Goal: Task Accomplishment & Management: Use online tool/utility

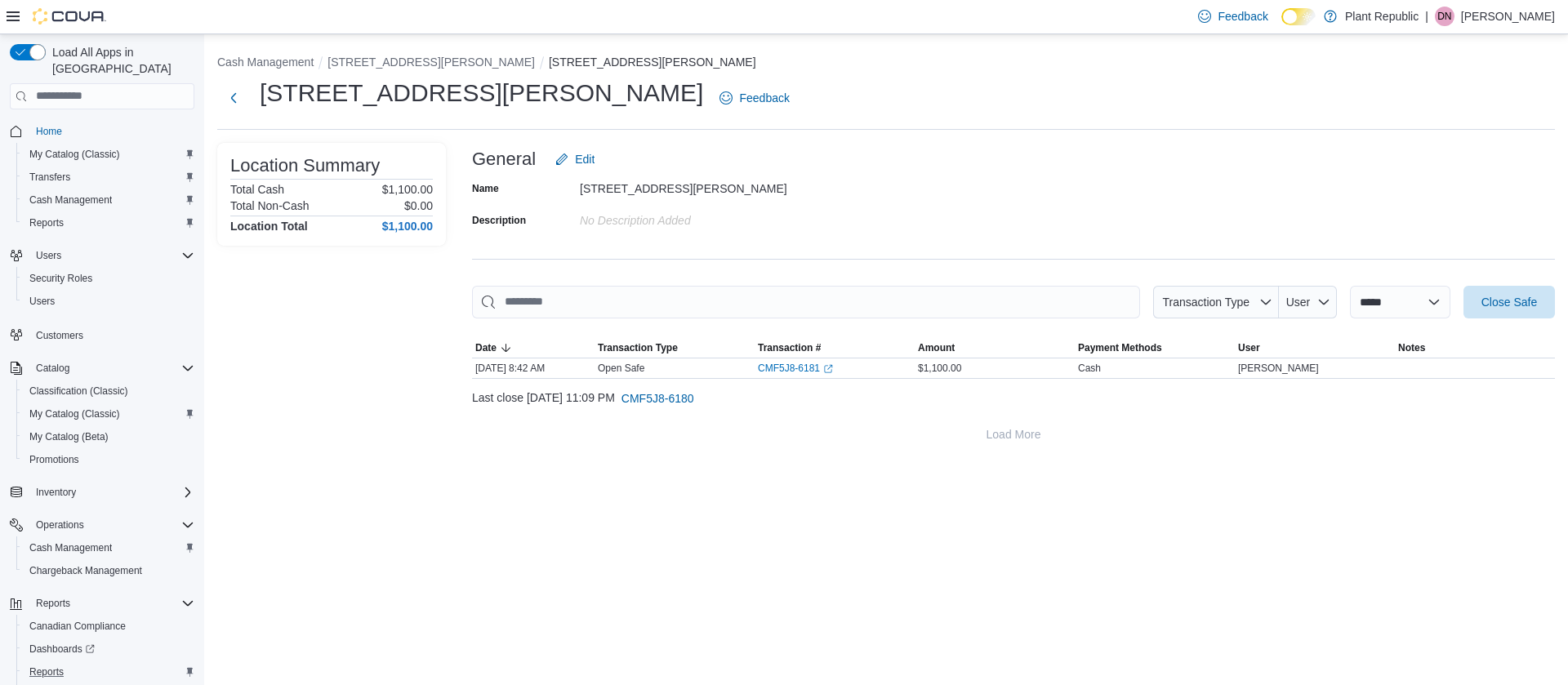
click at [74, 662] on div "Reports" at bounding box center [109, 672] width 172 height 20
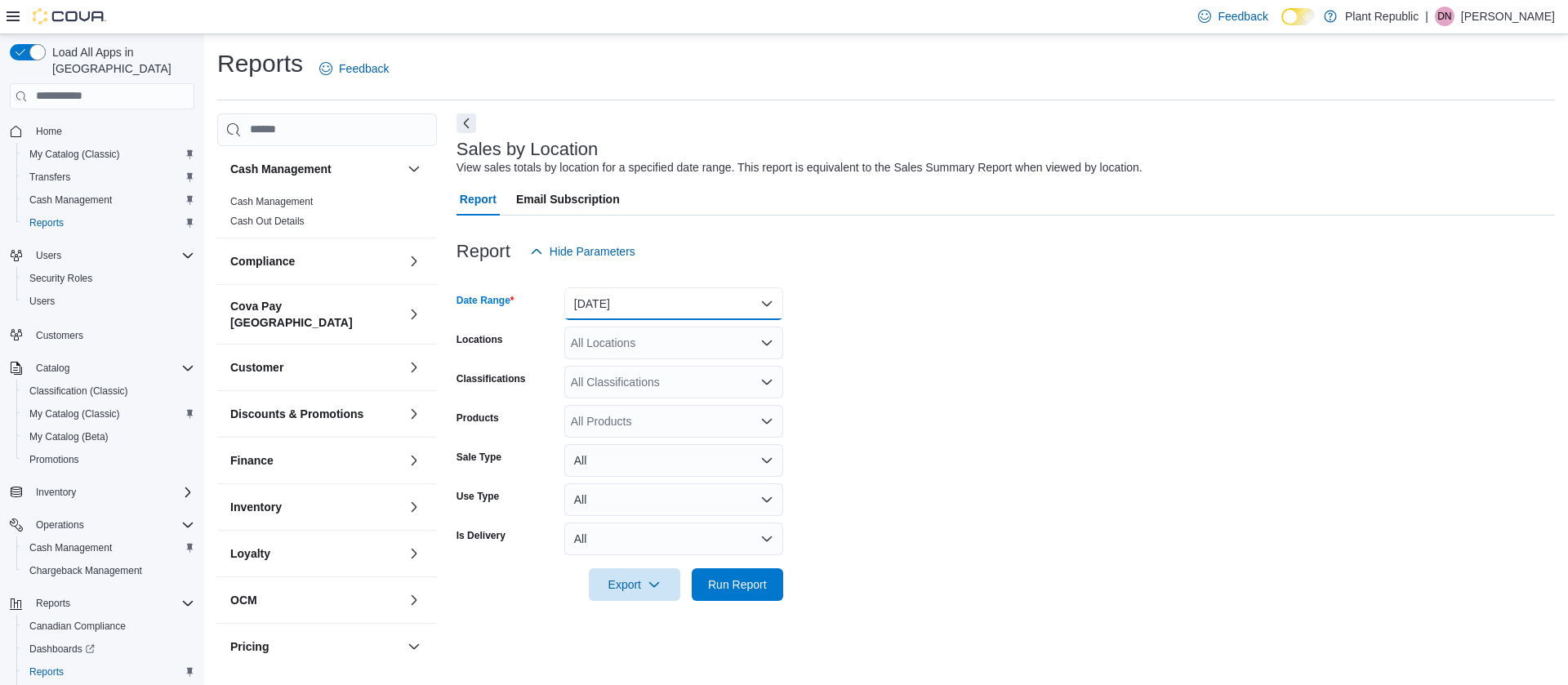
click at [724, 298] on button "[DATE]" at bounding box center [674, 304] width 219 height 33
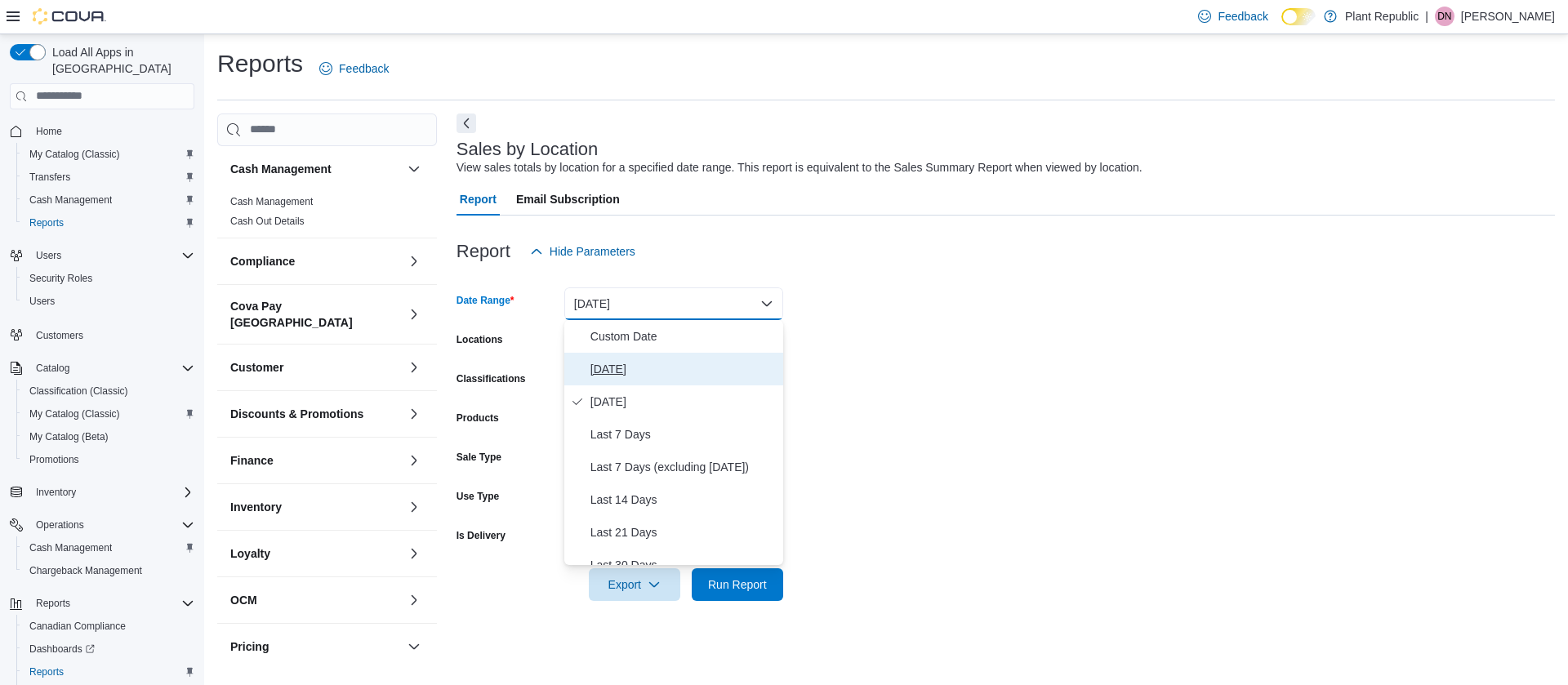
click at [685, 373] on span "[DATE]" at bounding box center [683, 369] width 186 height 20
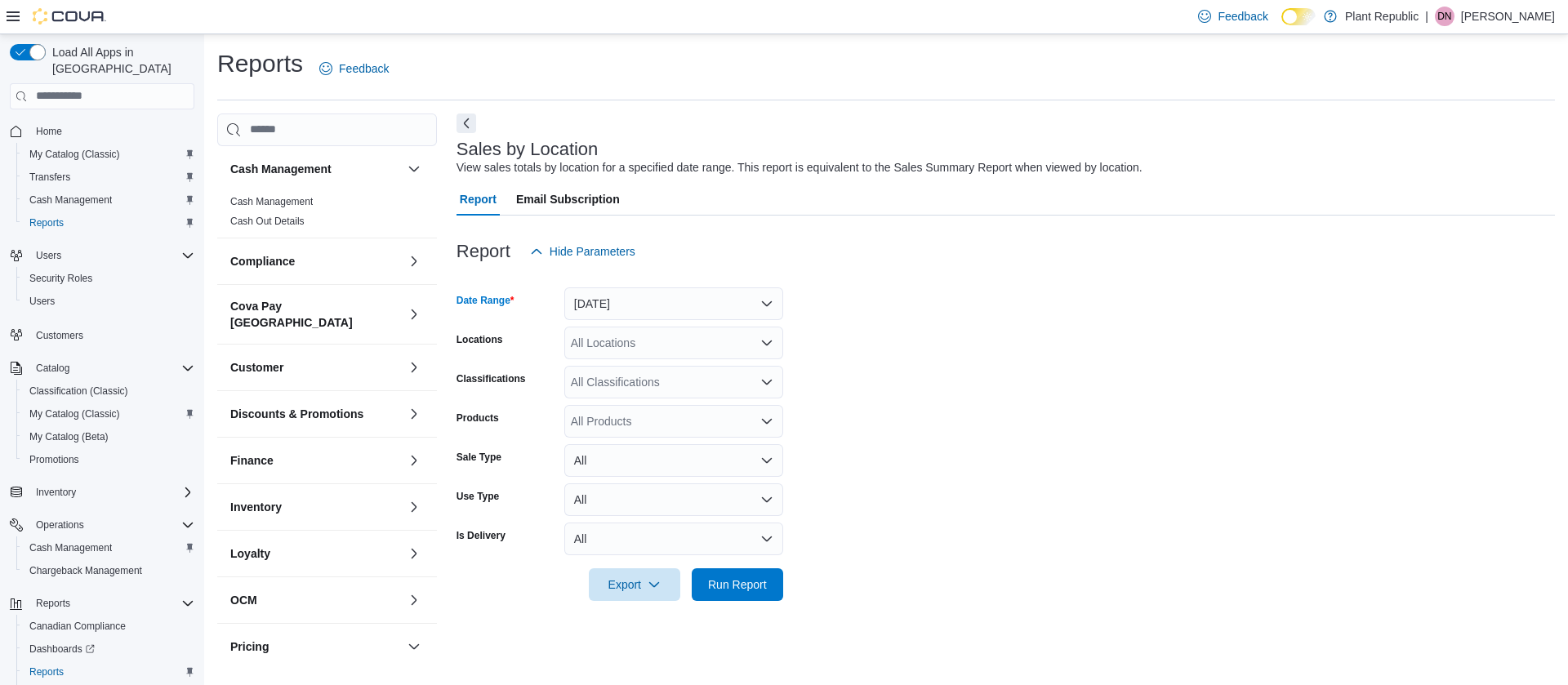
click at [677, 356] on div "All Locations" at bounding box center [674, 343] width 219 height 33
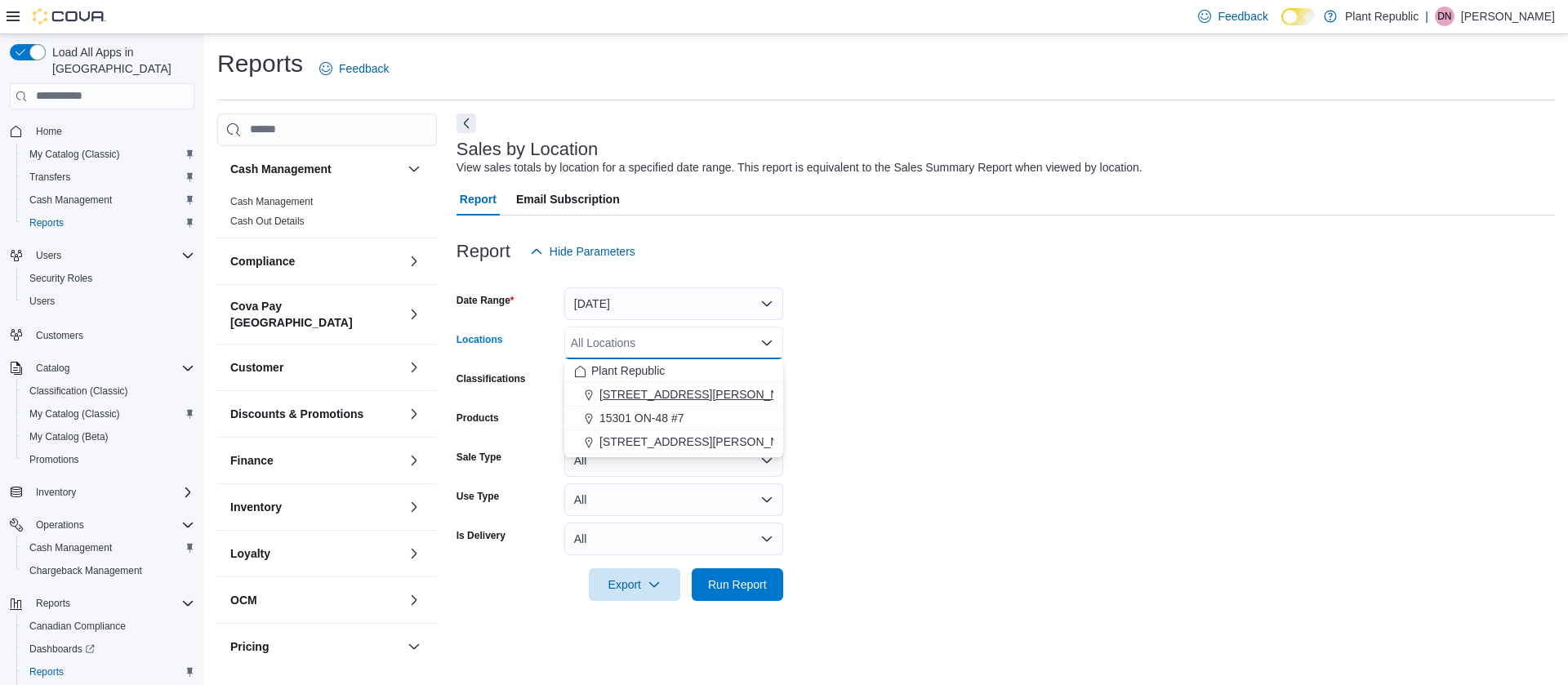
click at [686, 388] on div "[STREET_ADDRESS][PERSON_NAME]" at bounding box center [674, 394] width 199 height 16
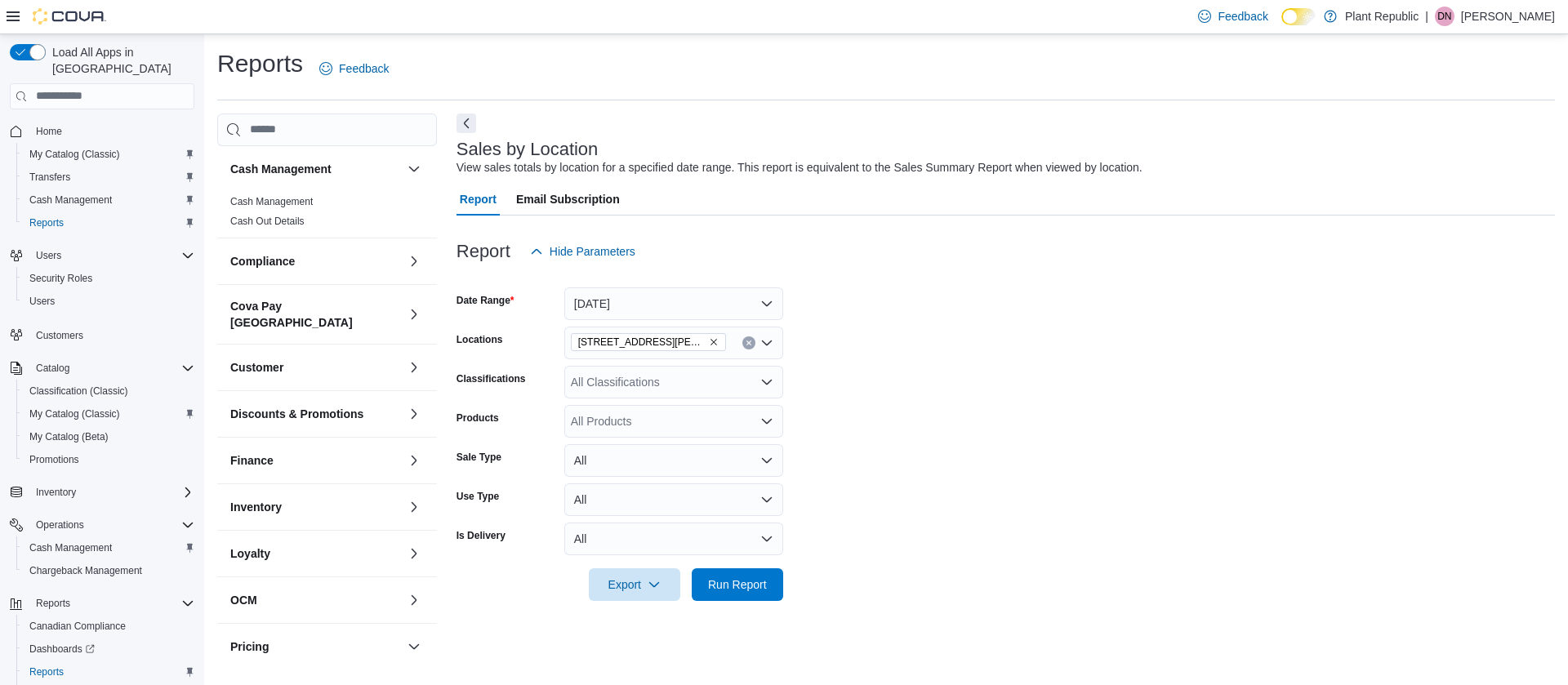
click at [918, 387] on form "Date Range [DATE] Locations [STREET_ADDRESS][PERSON_NAME] Classifications All C…" at bounding box center [1005, 435] width 1098 height 334
drag, startPoint x: 726, startPoint y: 584, endPoint x: 734, endPoint y: 580, distance: 8.9
click at [726, 585] on span "Run Report" at bounding box center [737, 584] width 59 height 16
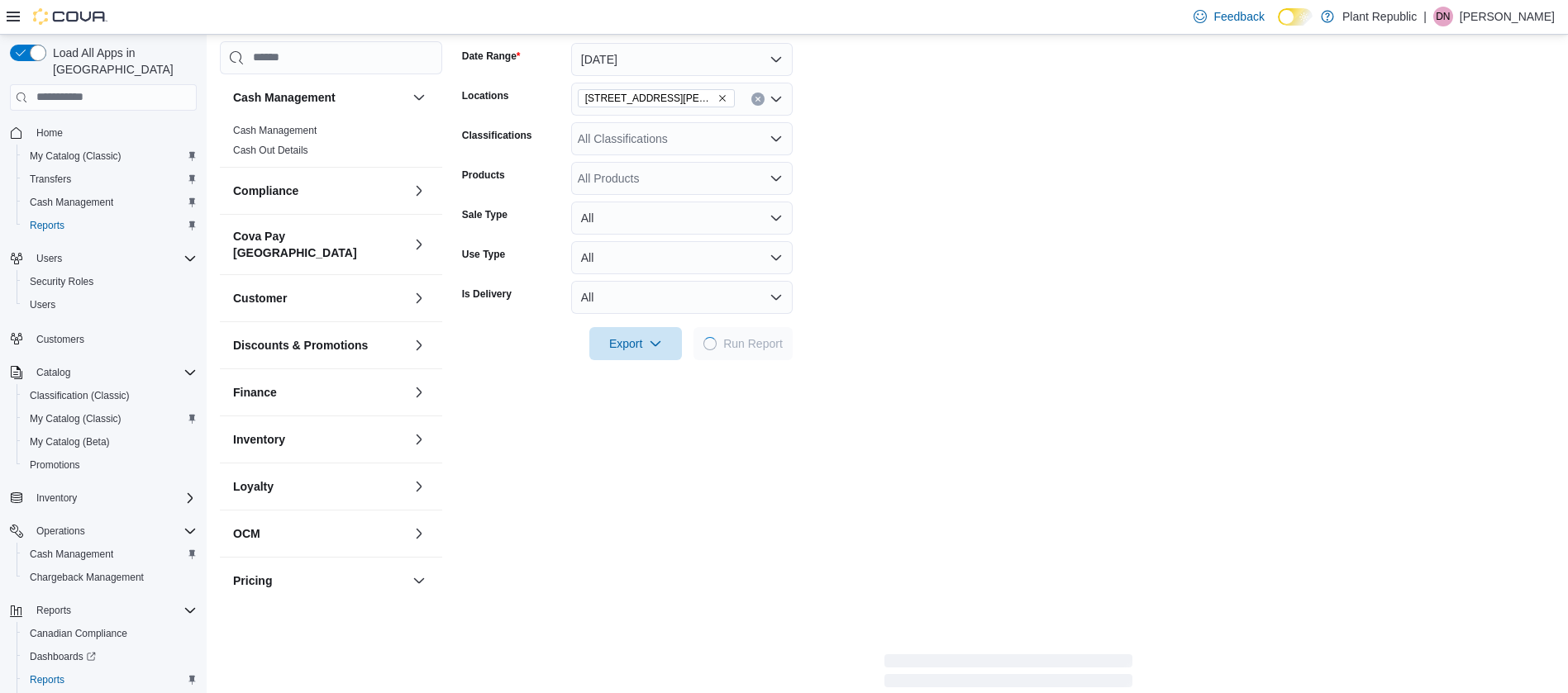
scroll to position [495, 0]
